Goal: Obtain resource: Download file/media

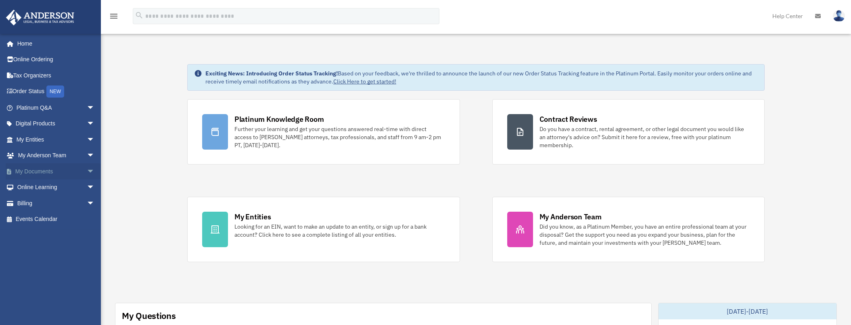
click at [87, 166] on span "arrow_drop_down" at bounding box center [95, 171] width 16 height 17
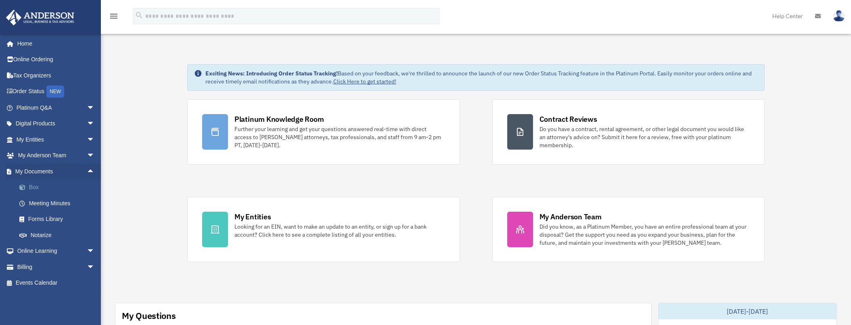
click at [25, 186] on span at bounding box center [26, 188] width 5 height 6
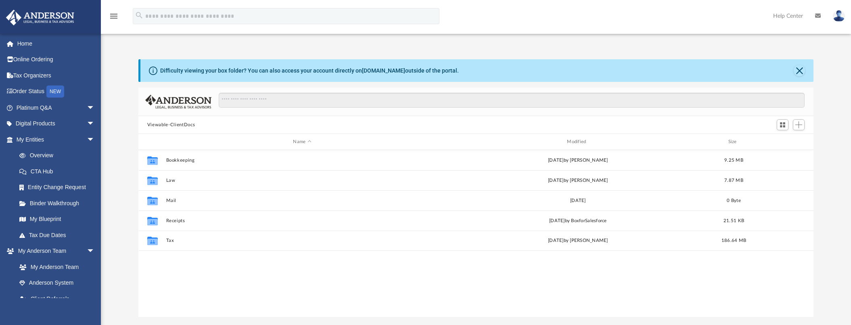
scroll to position [178, 669]
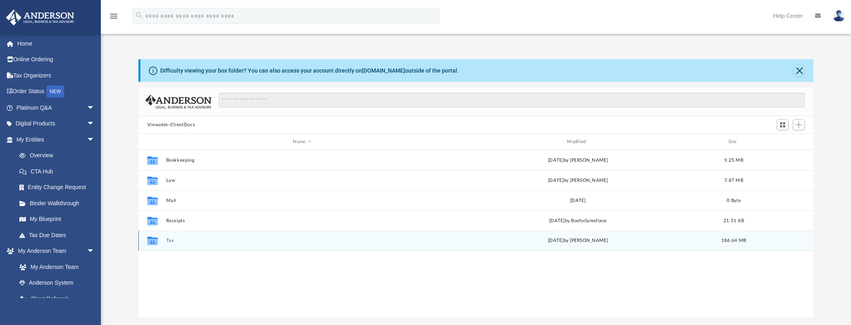
click at [170, 241] on button "Tax" at bounding box center [302, 240] width 272 height 5
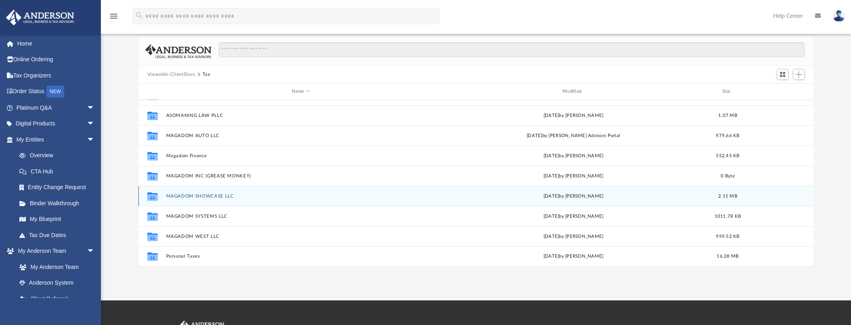
scroll to position [161, 0]
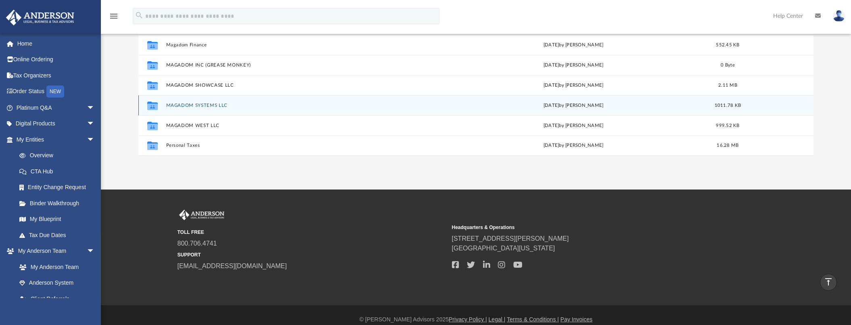
click at [213, 106] on button "MAGADOM SYSTEMS LLC" at bounding box center [300, 105] width 269 height 5
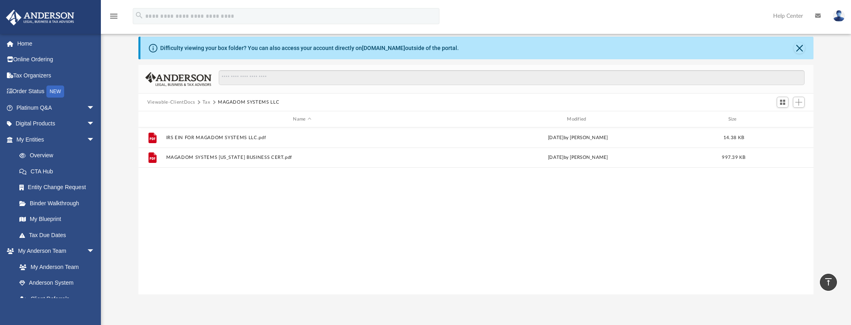
scroll to position [0, 0]
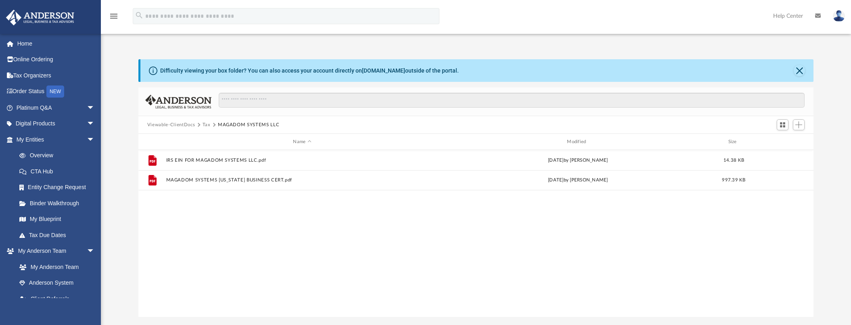
click at [205, 124] on button "Tax" at bounding box center [207, 124] width 8 height 7
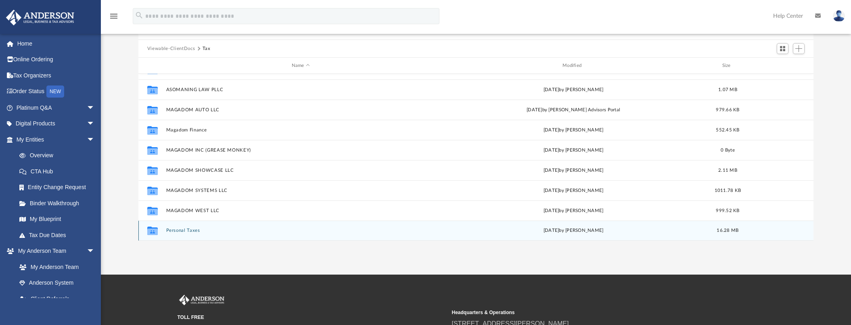
scroll to position [81, 0]
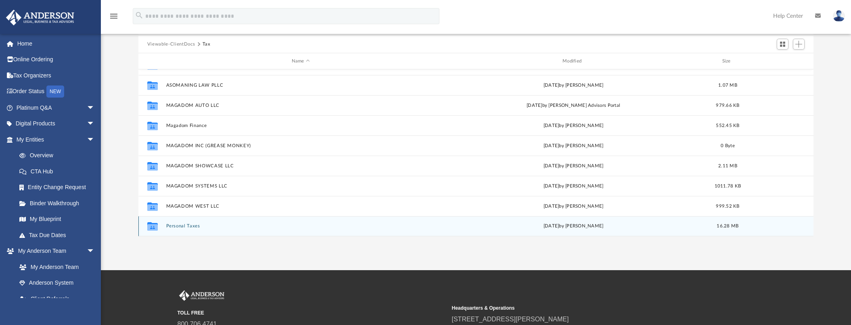
click at [195, 224] on button "Personal Taxes" at bounding box center [300, 226] width 269 height 5
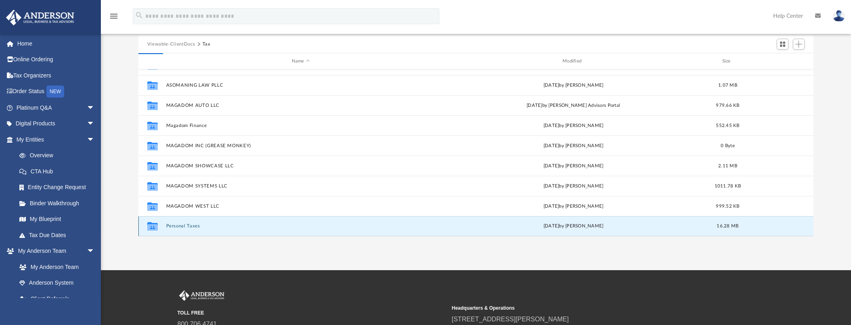
scroll to position [0, 0]
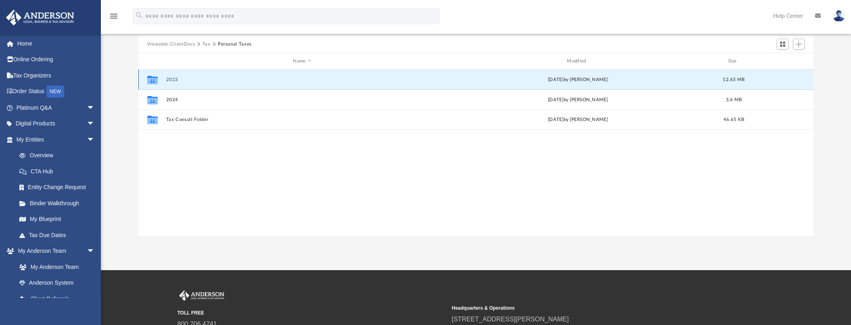
click at [171, 78] on button "2023" at bounding box center [302, 79] width 272 height 5
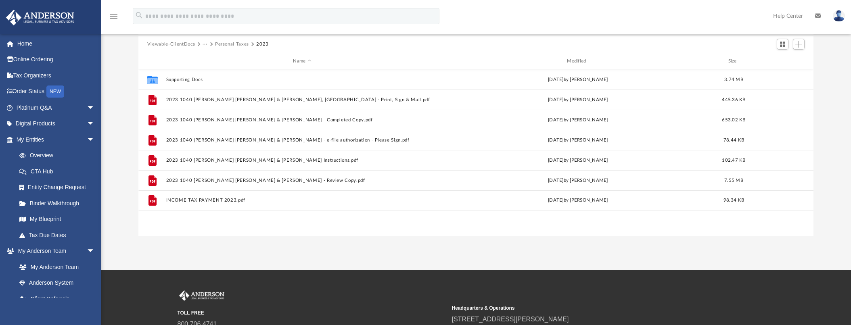
click at [224, 42] on button "Personal Taxes" at bounding box center [232, 44] width 34 height 7
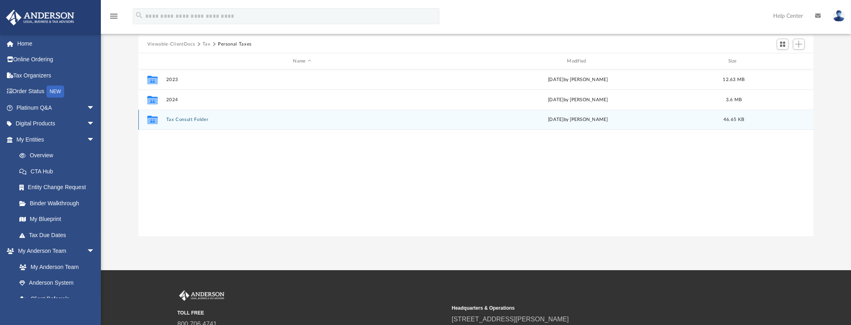
click at [176, 122] on button "Tax Consult Folder" at bounding box center [302, 119] width 272 height 5
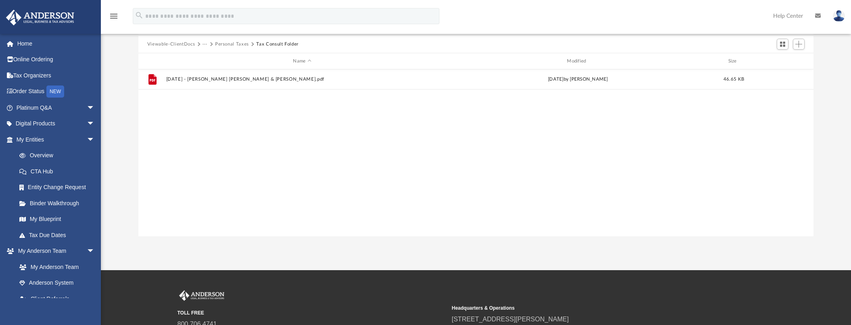
click at [241, 42] on button "Personal Taxes" at bounding box center [232, 44] width 34 height 7
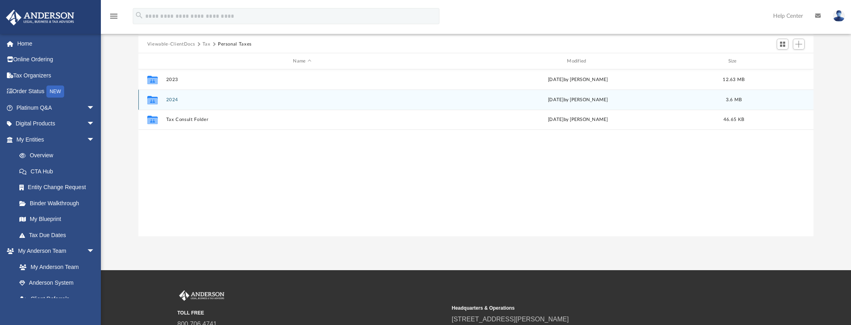
click at [172, 98] on button "2024" at bounding box center [302, 99] width 272 height 5
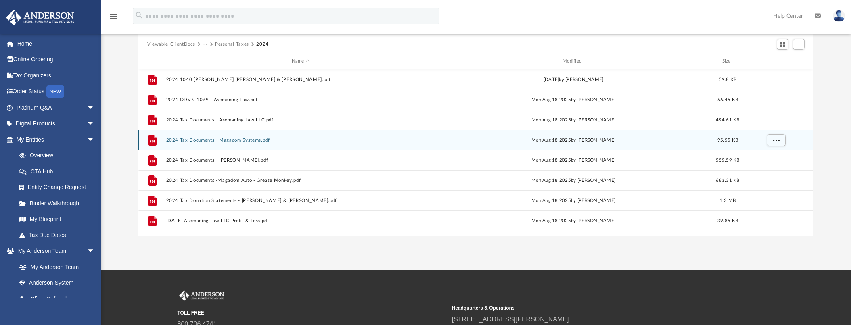
click at [245, 138] on button "2024 Tax Documents - Magadom Systems.pdf" at bounding box center [300, 140] width 269 height 5
